Goal: Task Accomplishment & Management: Manage account settings

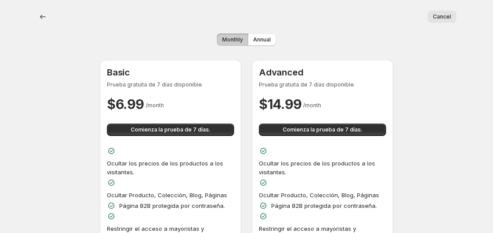
click at [452, 14] on button "Cancel" at bounding box center [441, 17] width 29 height 12
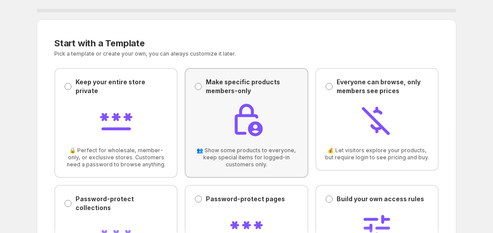
scroll to position [41, 0]
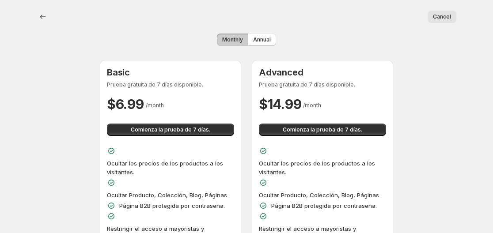
click at [448, 14] on span "Cancel" at bounding box center [441, 16] width 18 height 7
